Goal: Find specific page/section: Find specific page/section

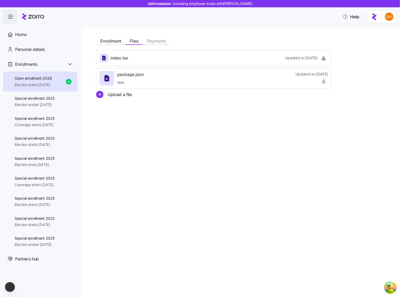
click at [208, 151] on div "Enrollment Files Payments index.tsx Updated on [DATE] package.json test Updated…" at bounding box center [240, 162] width 318 height 270
click at [344, 123] on div "Enrollment Files Payments index.tsx Updated on [DATE] package.json Updated on […" at bounding box center [240, 162] width 318 height 270
click at [324, 125] on div "Enrollment Files Payments index.tsx Updated on [DATE] package.json Updated on […" at bounding box center [240, 162] width 318 height 270
